Goal: Transaction & Acquisition: Purchase product/service

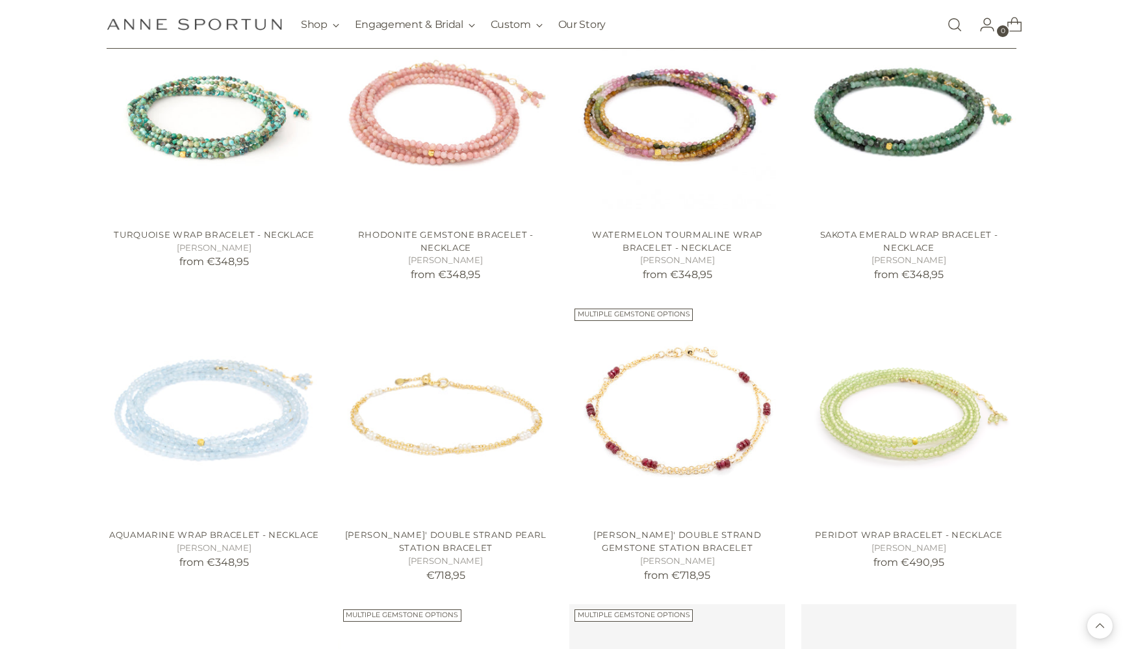
scroll to position [5108, 0]
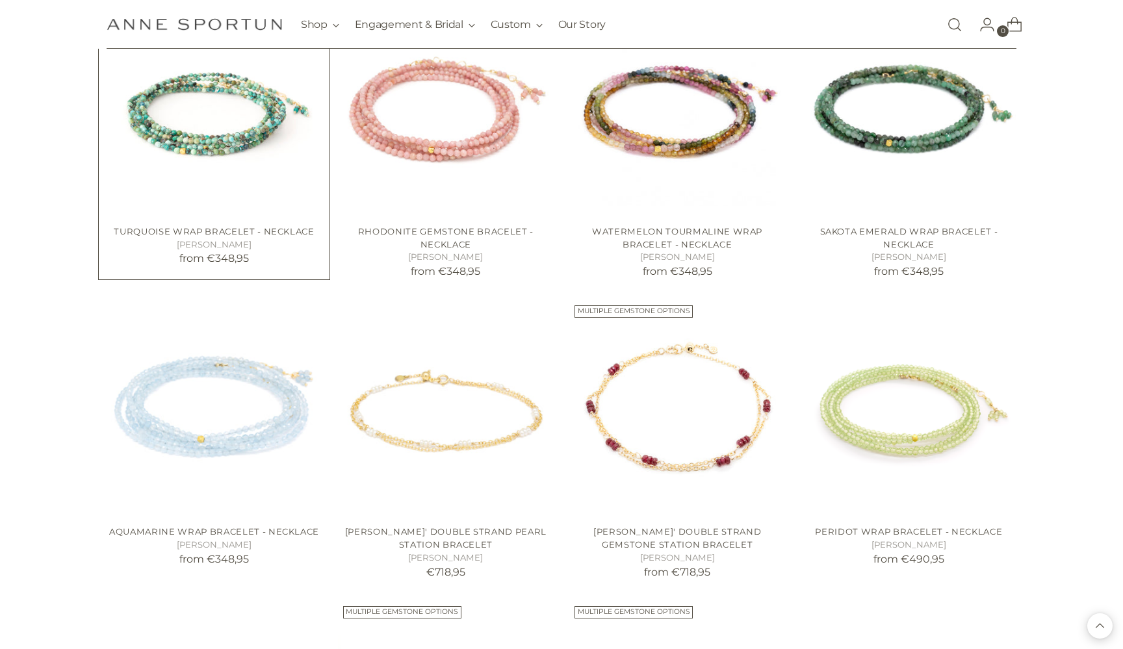
click at [0, 0] on img "Turquoise Wrap Bracelet - Necklace" at bounding box center [0, 0] width 0 height 0
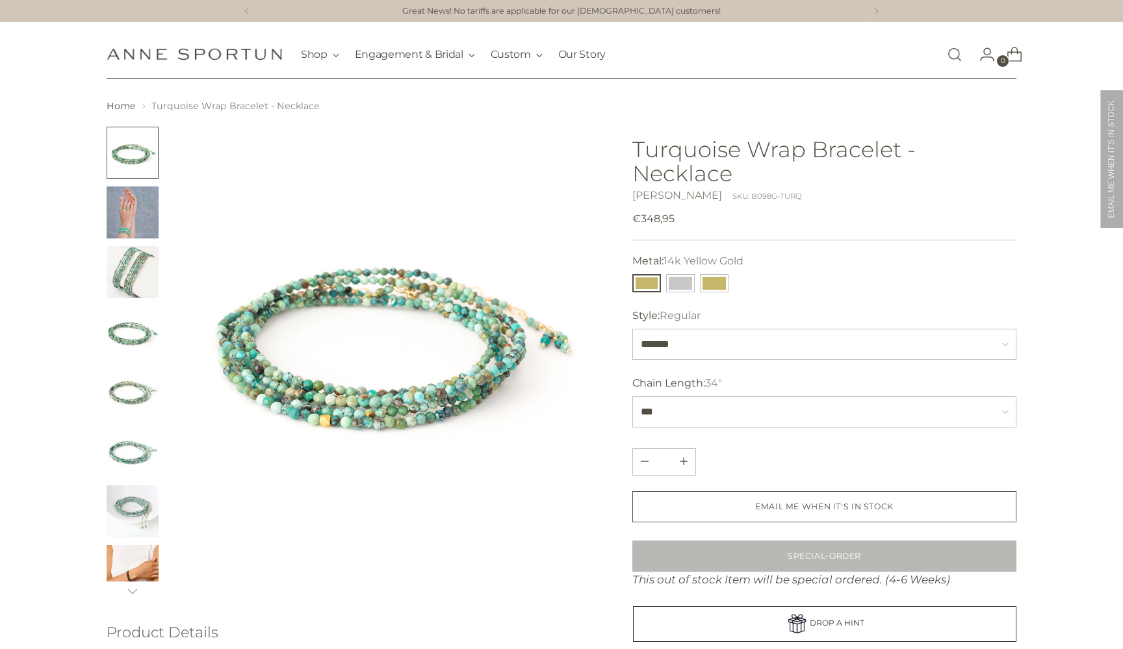
click at [136, 569] on img "Change image to image 8" at bounding box center [133, 571] width 52 height 52
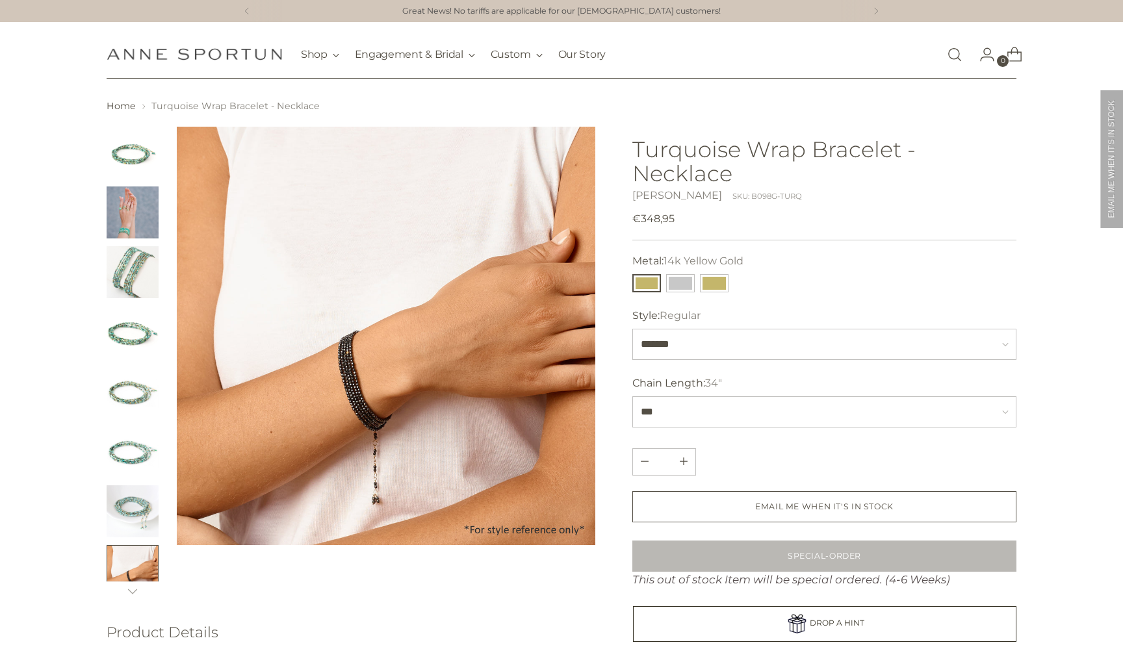
click at [119, 517] on img "Change image to image 7" at bounding box center [133, 511] width 52 height 52
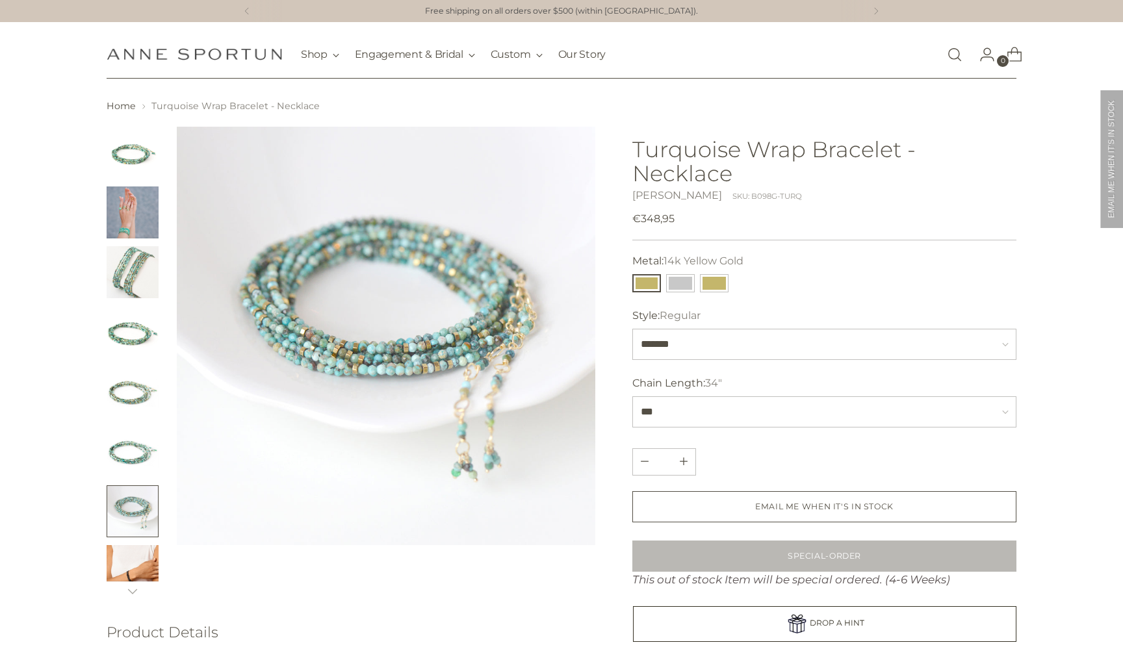
click at [127, 222] on img "Change image to image 2" at bounding box center [133, 212] width 52 height 52
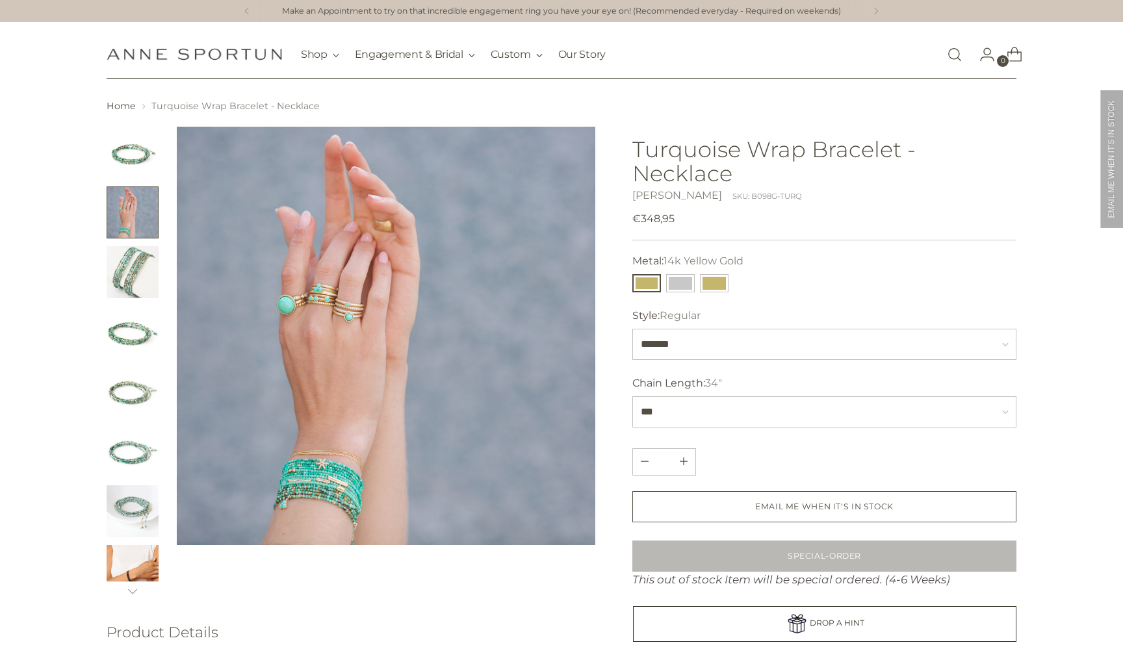
click at [343, 424] on img at bounding box center [386, 336] width 418 height 418
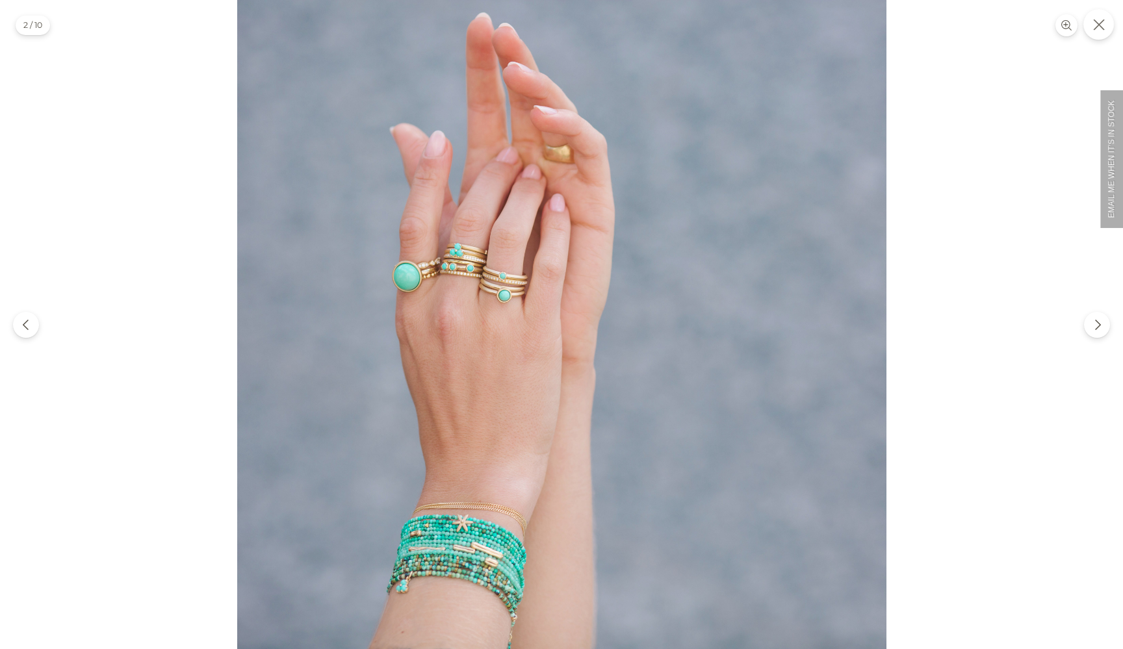
click at [1097, 26] on icon "Close" at bounding box center [1098, 24] width 11 height 11
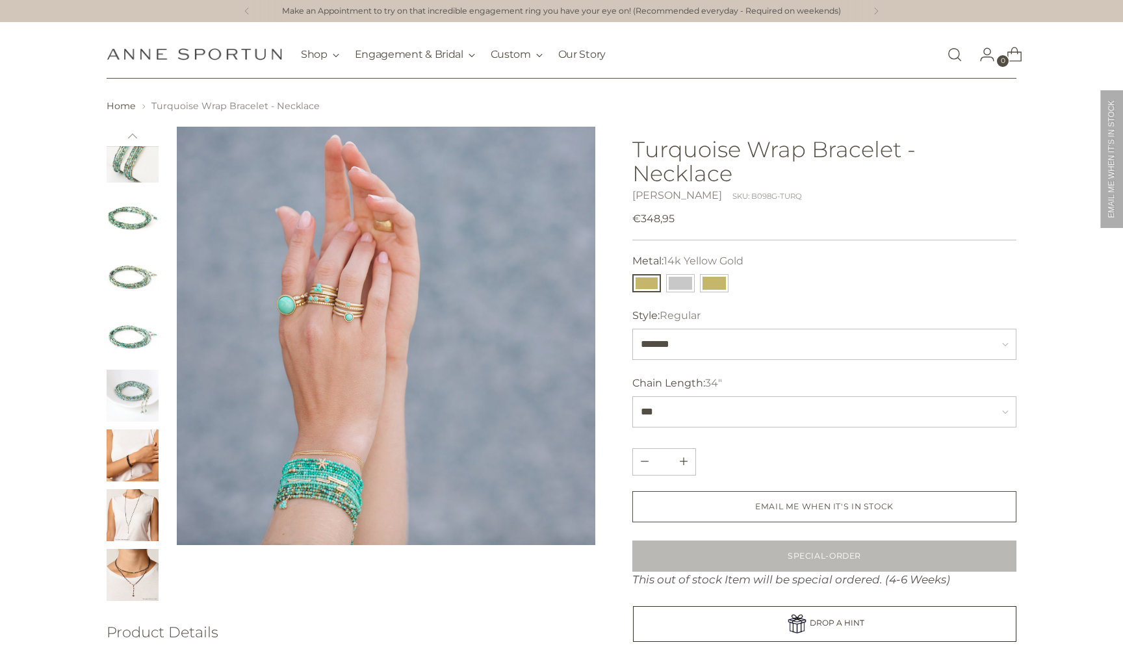
click at [131, 399] on img "Change image to image 7" at bounding box center [133, 396] width 52 height 52
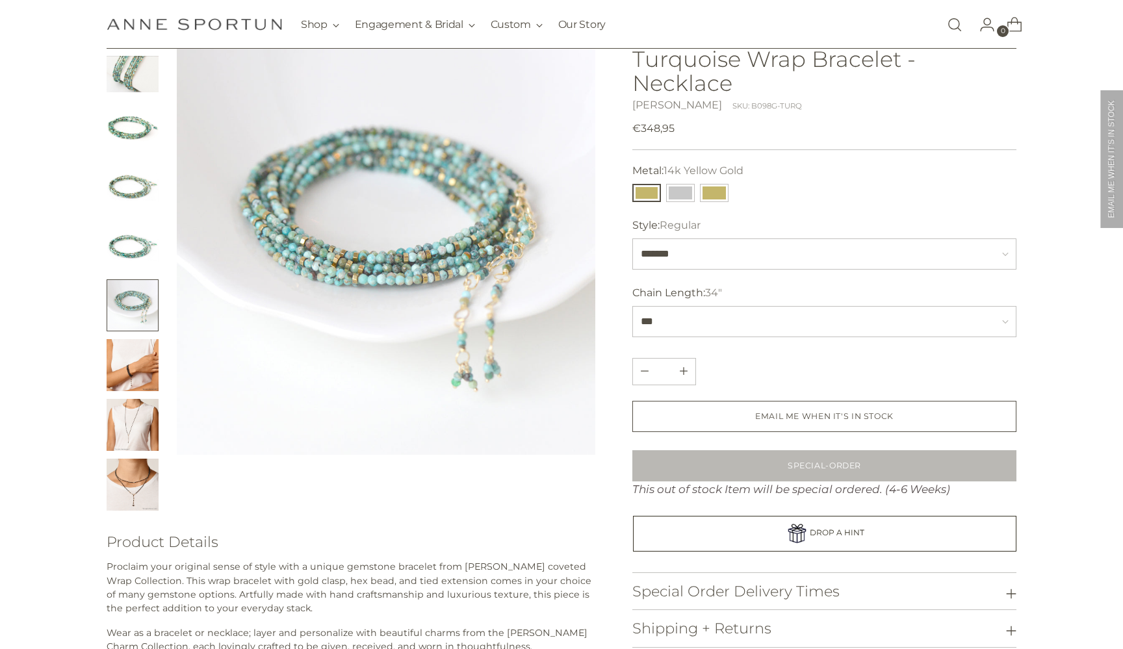
scroll to position [116, 0]
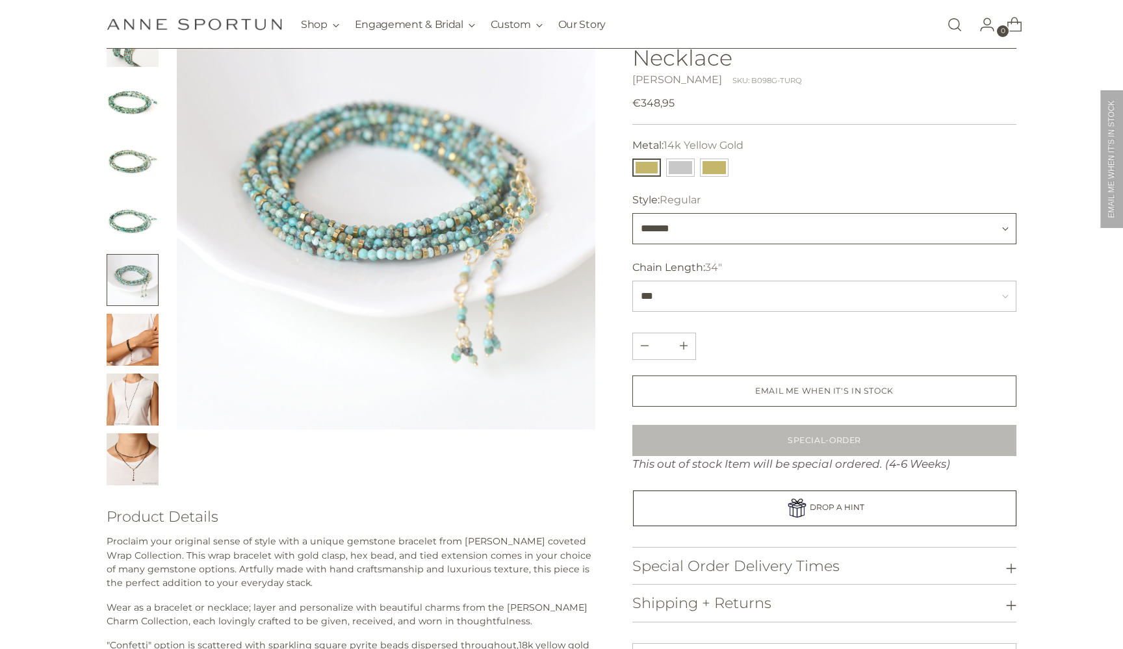
select select "********"
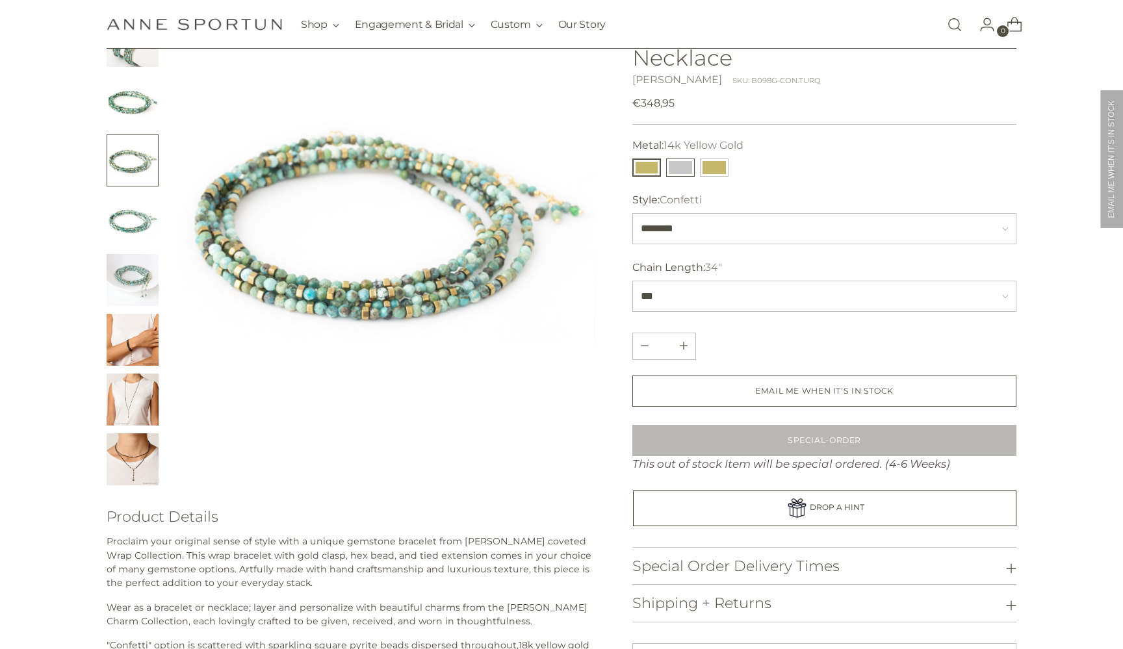
click at [683, 166] on button "14k White Gold" at bounding box center [680, 168] width 29 height 18
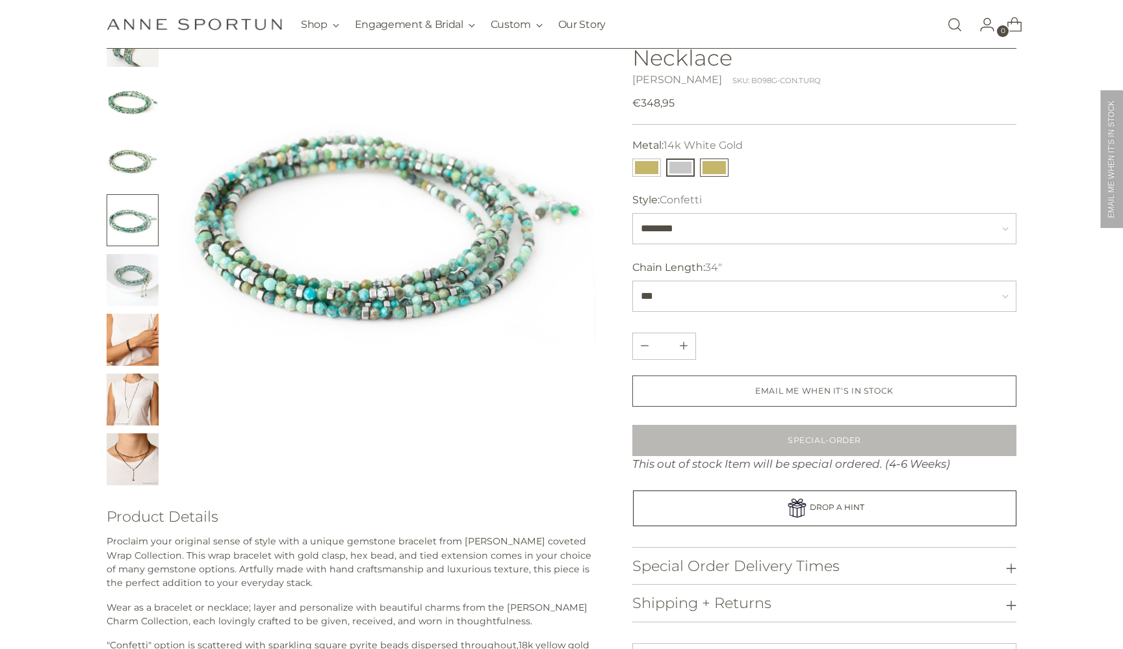
click at [720, 167] on button "18k Yellow Gold" at bounding box center [714, 168] width 29 height 18
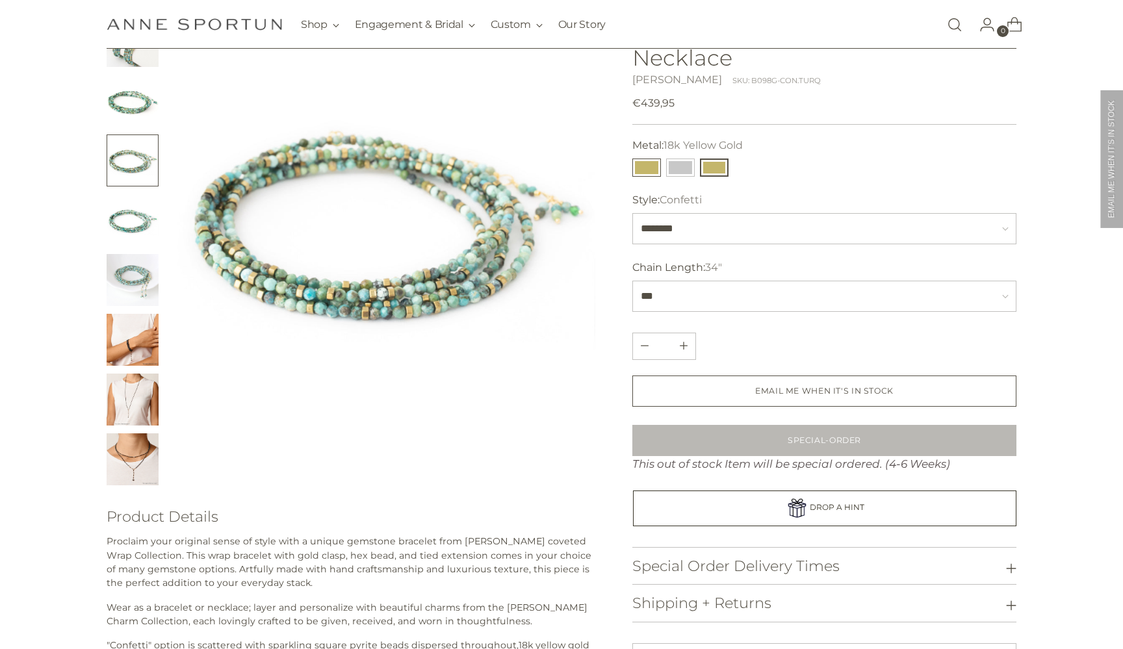
click at [644, 167] on button "14k Yellow Gold" at bounding box center [646, 168] width 29 height 18
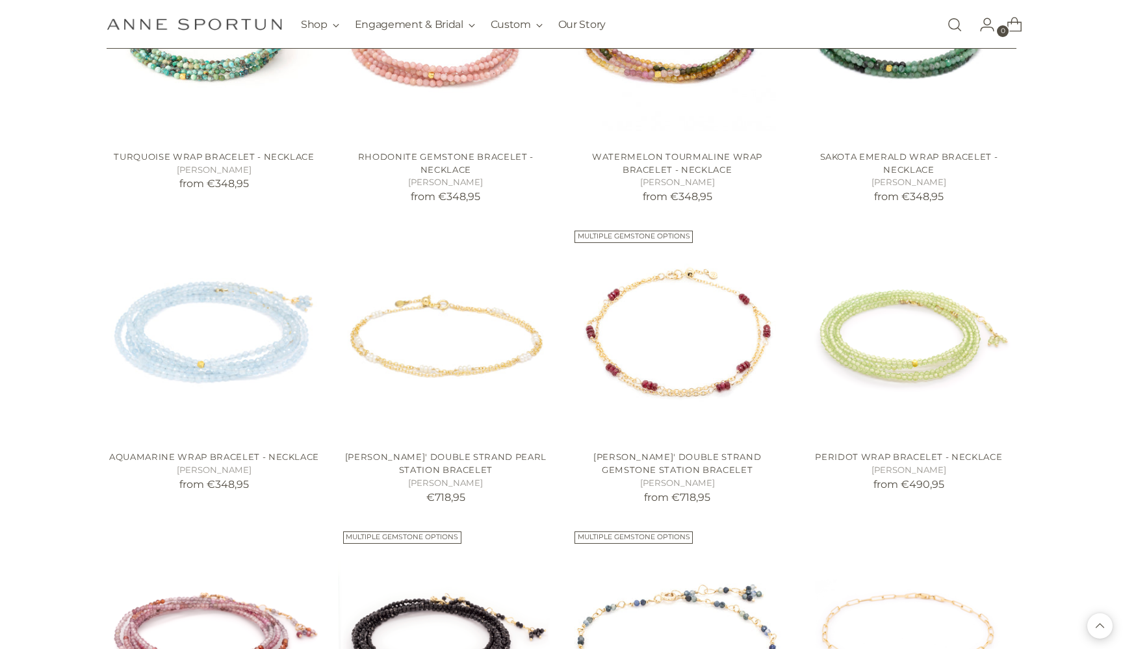
scroll to position [5185, 0]
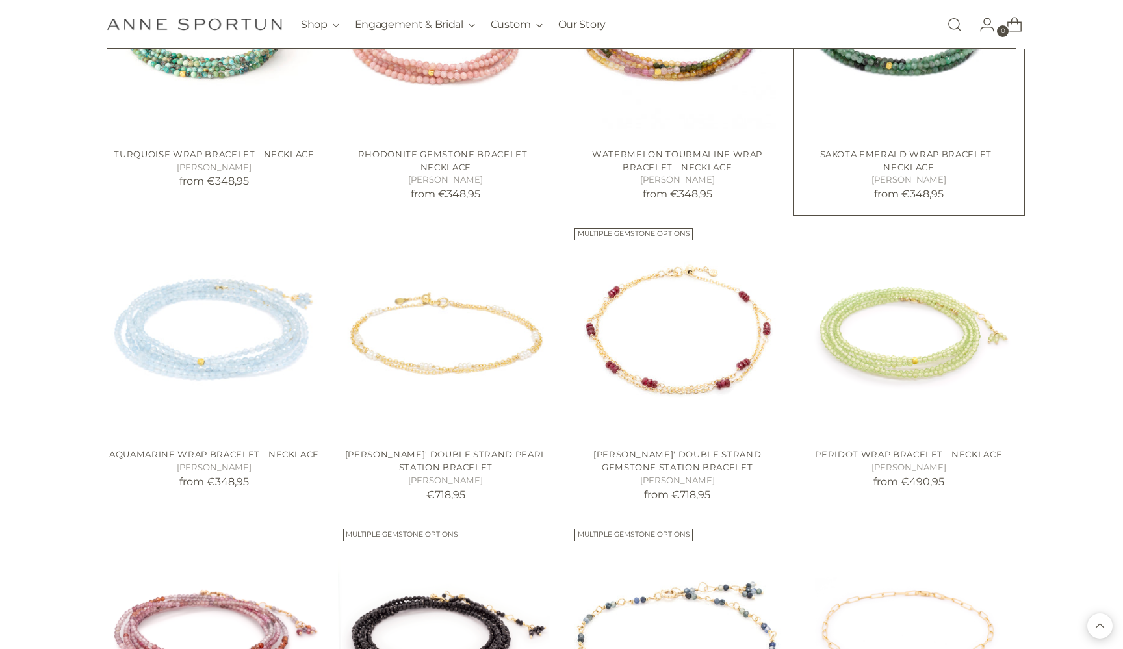
click at [0, 0] on img "Sakota Emerald Wrap Bracelet - Necklace" at bounding box center [0, 0] width 0 height 0
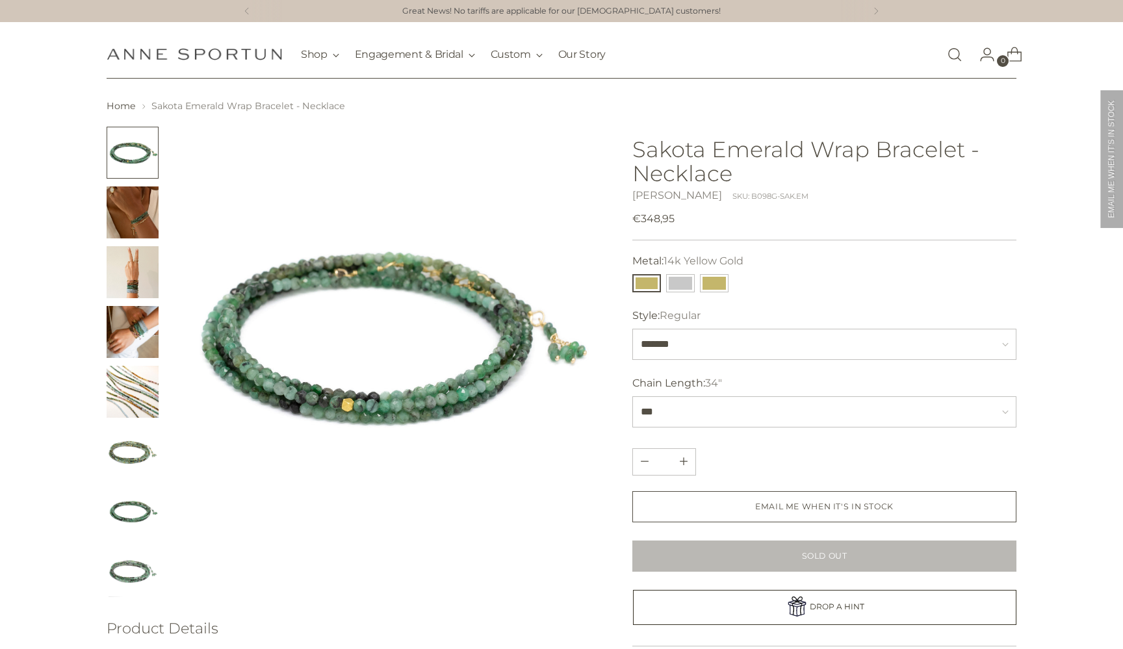
click at [135, 287] on img "Change image to image 3" at bounding box center [133, 272] width 52 height 52
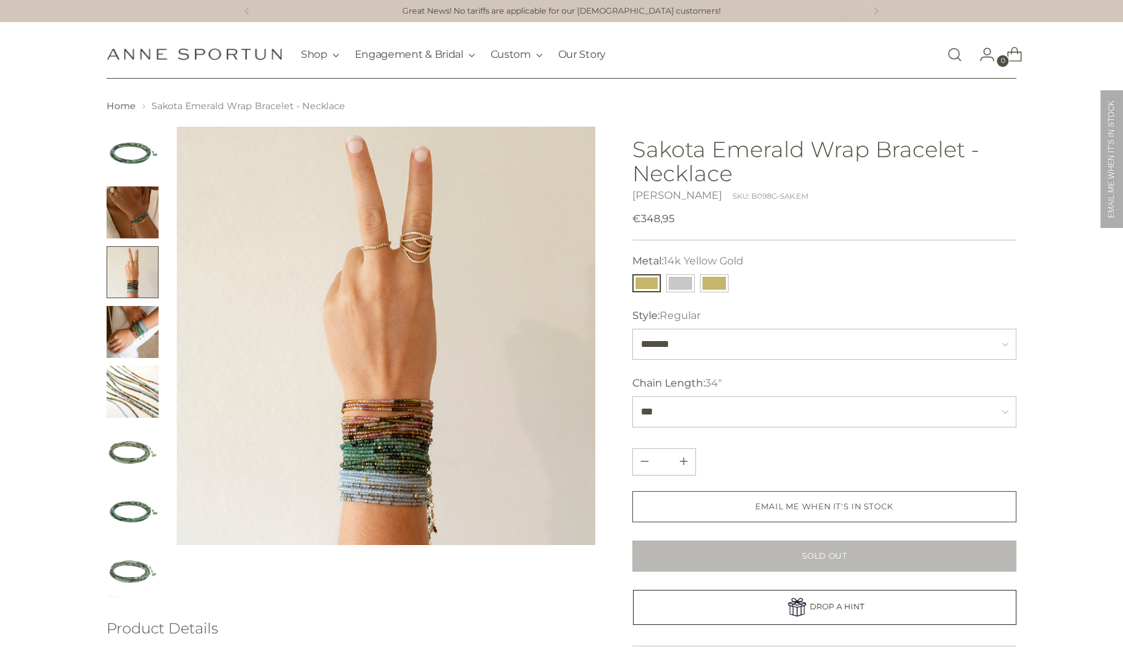
click at [131, 335] on img "Change image to image 4" at bounding box center [133, 332] width 52 height 52
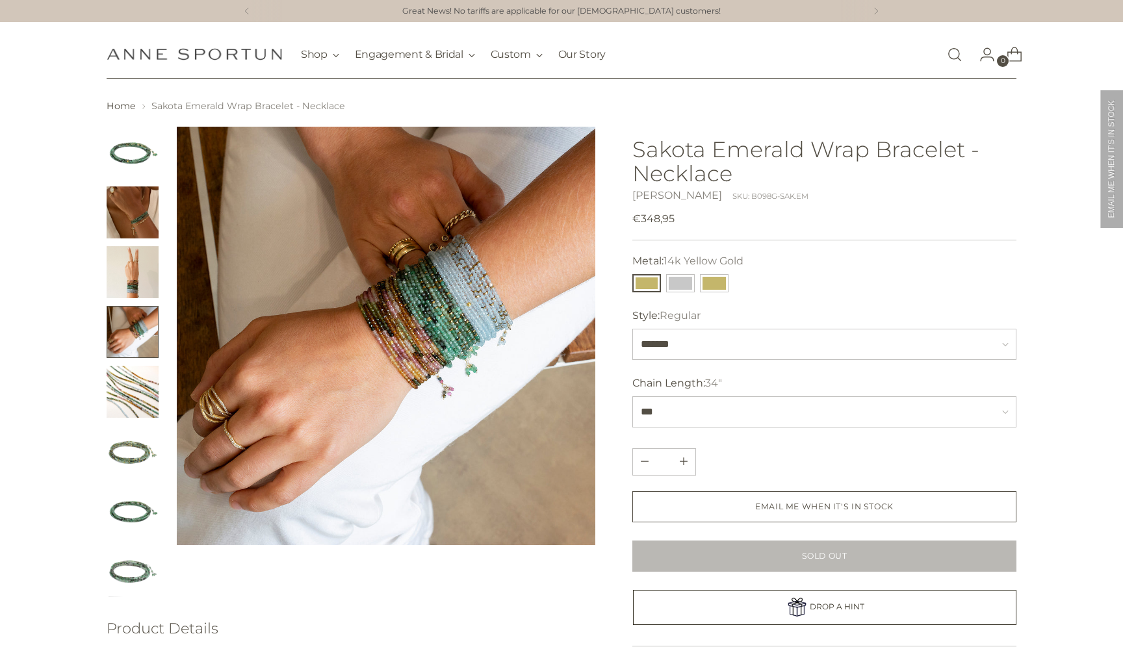
click at [133, 157] on img "Change image to image 1" at bounding box center [133, 153] width 52 height 52
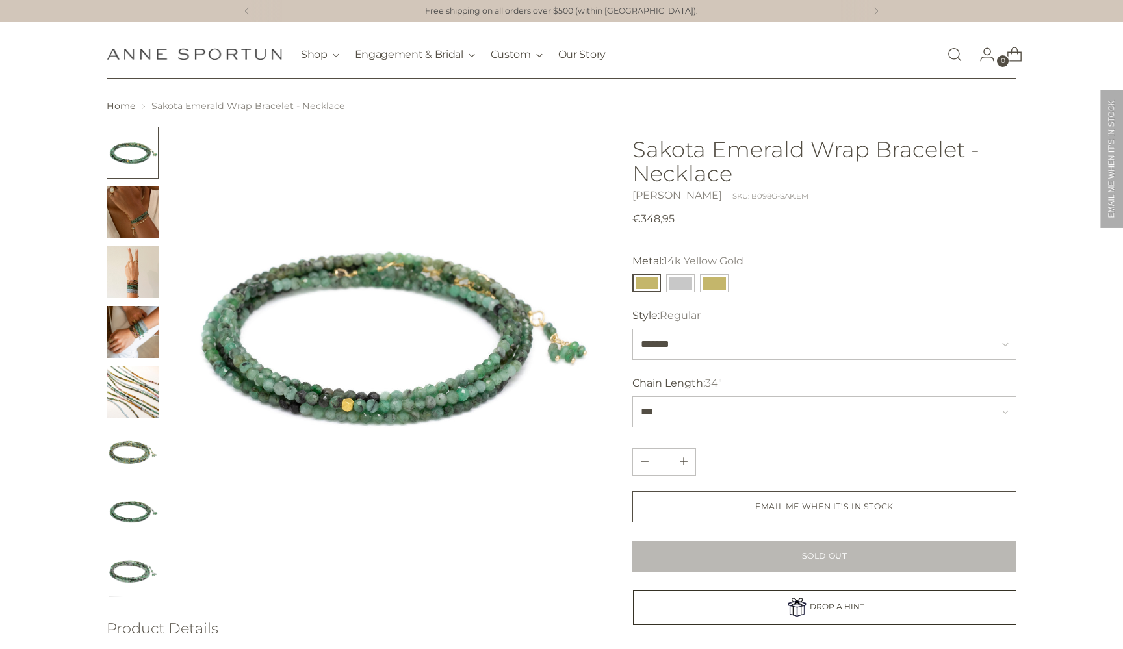
click at [133, 385] on img "Change image to image 5" at bounding box center [133, 392] width 52 height 52
